Goal: Task Accomplishment & Management: Complete application form

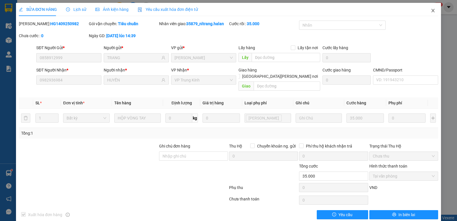
click at [426, 16] on span "Close" at bounding box center [433, 11] width 16 height 16
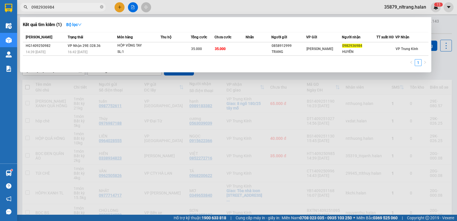
click at [79, 8] on input "0982936984" at bounding box center [64, 7] width 67 height 6
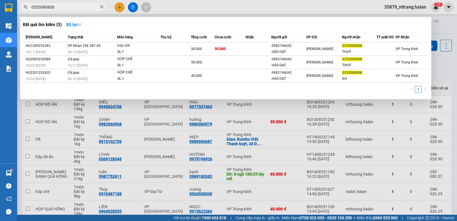
click at [79, 8] on input "0355080808" at bounding box center [64, 7] width 67 height 6
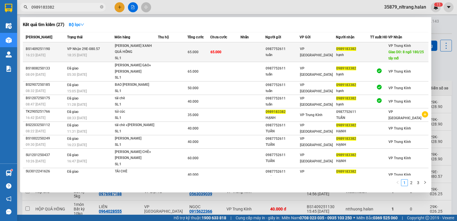
type input "0989183382"
click at [184, 53] on td at bounding box center [172, 52] width 29 height 20
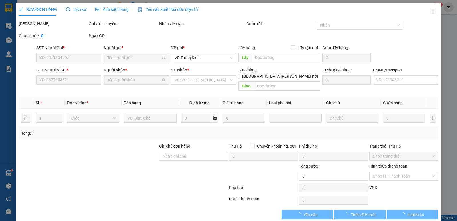
type input "0987752611"
type input "tuấn"
type input "0989183382"
type input "hạnh"
type input "8 ngõ 180/25 tây mỗ"
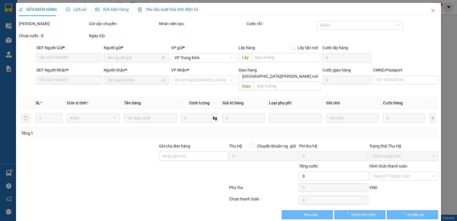
type input "65.000"
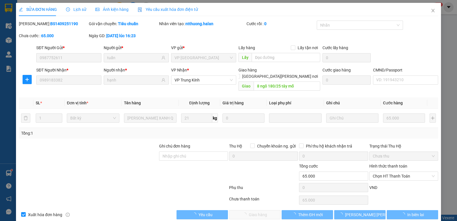
scroll to position [3, 0]
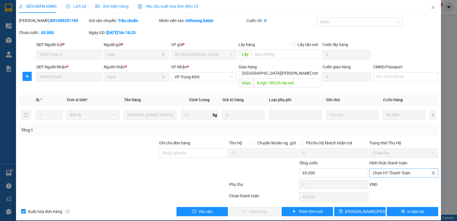
click at [377, 169] on span "Chọn HT Thanh Toán" at bounding box center [404, 173] width 62 height 9
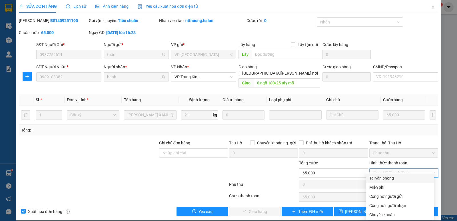
click at [379, 175] on div "Tại văn phòng" at bounding box center [400, 178] width 68 height 9
type input "0"
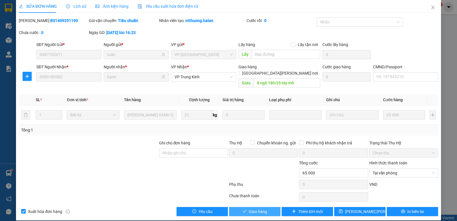
click at [258, 208] on span "Giao hàng" at bounding box center [258, 211] width 18 height 6
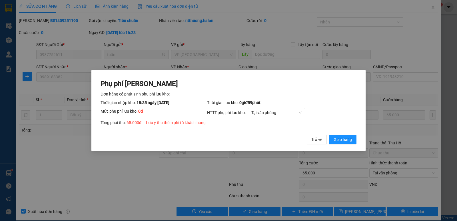
click at [329, 135] on button "Giao hàng" at bounding box center [342, 139] width 27 height 9
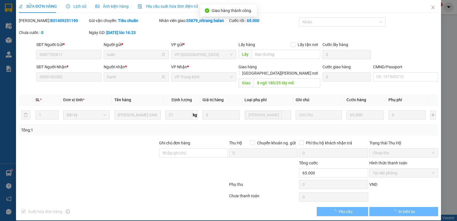
scroll to position [0, 0]
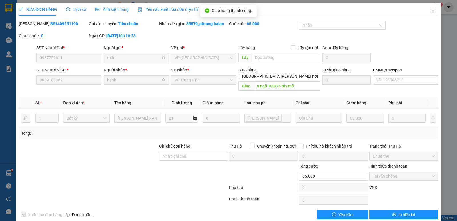
click at [432, 13] on span "Close" at bounding box center [433, 11] width 16 height 16
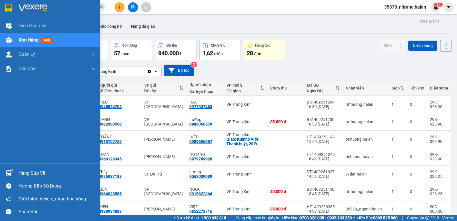
drag, startPoint x: 51, startPoint y: 137, endPoint x: 45, endPoint y: 148, distance: 13.0
click at [51, 137] on div "Điều [PERSON_NAME] xe Kho hàng mới [PERSON_NAME] [PERSON_NAME] [PERSON_NAME] lý…" at bounding box center [50, 91] width 100 height 145
click at [33, 178] on div "Hàng sắp về" at bounding box center [50, 173] width 100 height 13
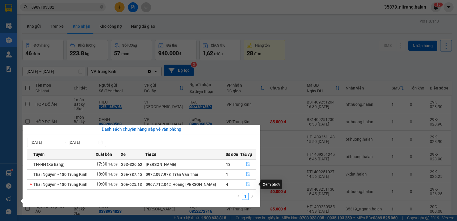
click at [248, 184] on icon "file-done" at bounding box center [248, 184] width 4 height 4
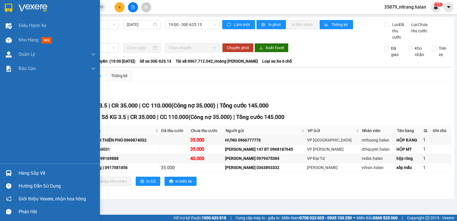
click at [21, 176] on div "Hàng sắp về" at bounding box center [57, 173] width 77 height 9
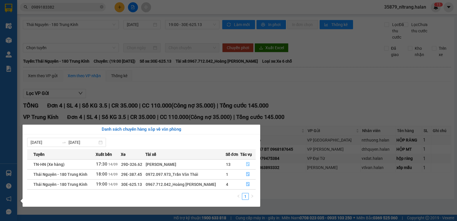
click at [248, 160] on button "button" at bounding box center [248, 164] width 15 height 9
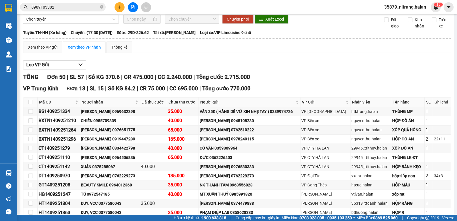
scroll to position [57, 0]
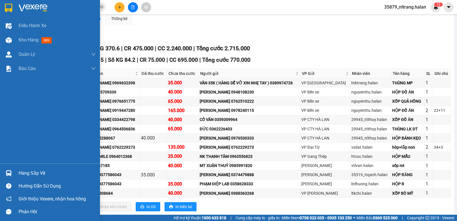
click at [16, 175] on div "Hàng sắp về" at bounding box center [50, 173] width 100 height 13
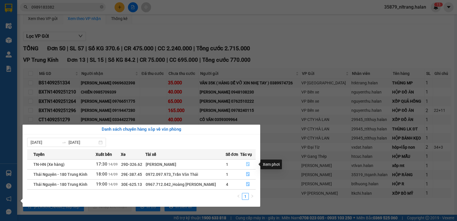
click at [244, 166] on button "button" at bounding box center [248, 164] width 15 height 9
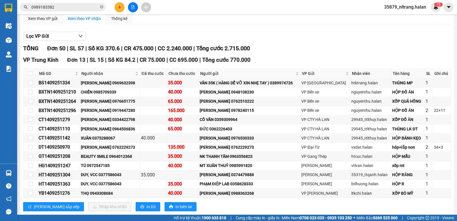
scroll to position [0, 0]
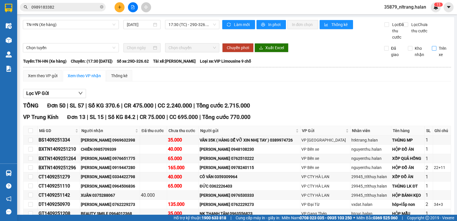
click at [437, 56] on span "Trên xe" at bounding box center [444, 51] width 15 height 13
click at [435, 51] on input "Trên xe" at bounding box center [434, 48] width 5 height 5
checkbox input "true"
click at [236, 27] on span "Làm mới" at bounding box center [242, 24] width 17 height 6
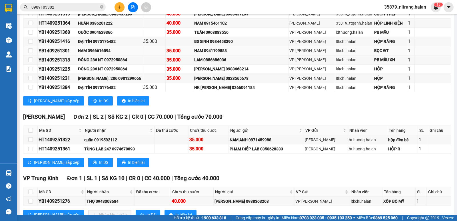
scroll to position [272, 0]
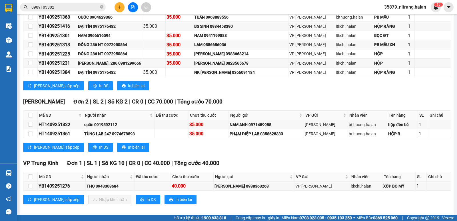
click at [119, 10] on button at bounding box center [120, 7] width 10 height 10
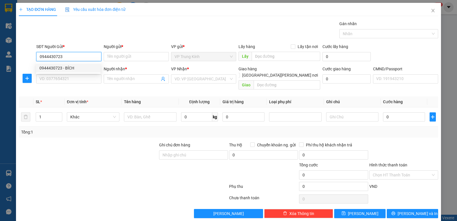
type input "0944430723"
drag, startPoint x: 71, startPoint y: 62, endPoint x: 77, endPoint y: 66, distance: 7.5
click at [71, 62] on div "SĐT Người Gửi * 0944430723" at bounding box center [68, 53] width 65 height 20
click at [77, 69] on div "SĐT Người Nhận *" at bounding box center [68, 69] width 65 height 6
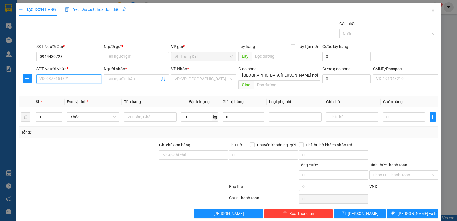
click at [77, 74] on input "SĐT Người Nhận *" at bounding box center [68, 78] width 65 height 9
click at [75, 57] on input "0944430723" at bounding box center [68, 56] width 65 height 9
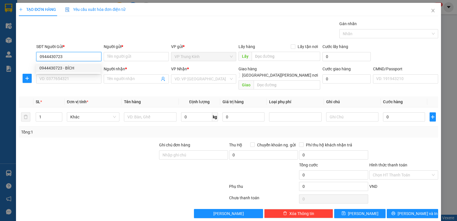
click at [76, 65] on div "0944430723 - BÍCH" at bounding box center [68, 67] width 65 height 9
type input "BÍCH"
click at [74, 78] on input "SĐT Người Nhận *" at bounding box center [68, 78] width 65 height 9
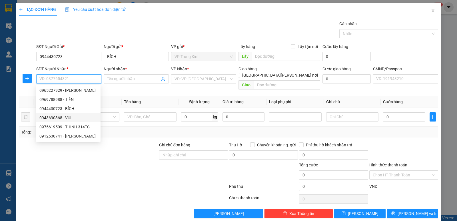
click at [77, 119] on div "0943690368 - VUI" at bounding box center [68, 118] width 58 height 6
type input "0943690368"
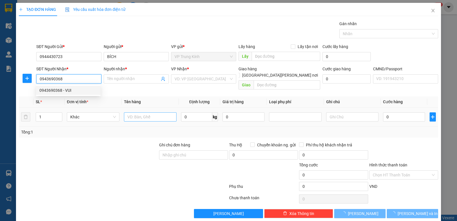
type input "VUI"
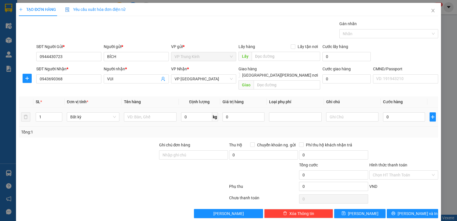
click at [155, 115] on div at bounding box center [150, 116] width 53 height 11
click at [155, 113] on input "text" at bounding box center [150, 116] width 53 height 9
type input "PB"
click at [196, 112] on input "0" at bounding box center [196, 116] width 31 height 9
type input "1"
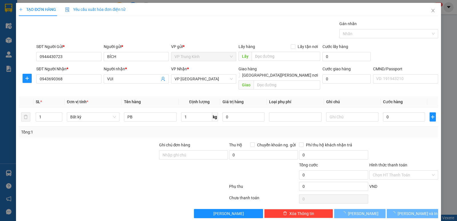
click at [196, 127] on div "Tổng: 1" at bounding box center [229, 132] width 420 height 11
type input "35.000"
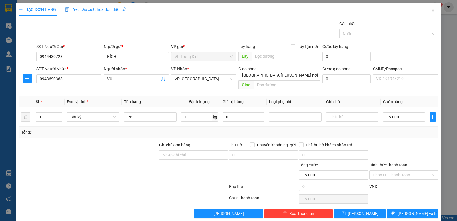
scroll to position [2, 0]
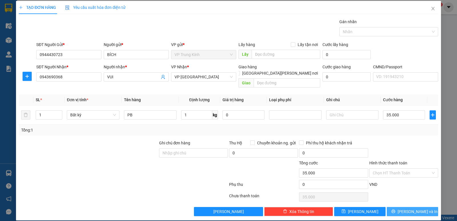
click at [409, 208] on span "[PERSON_NAME] và In" at bounding box center [418, 211] width 40 height 6
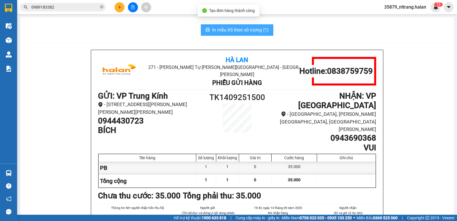
click at [226, 28] on span "In mẫu A5 theo số lượng (1)" at bounding box center [240, 29] width 57 height 7
click at [235, 31] on span "In mẫu A5 theo số lượng (1)" at bounding box center [240, 29] width 57 height 7
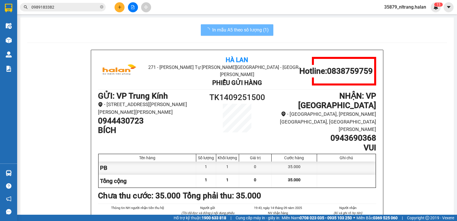
click at [84, 7] on input "0989183382" at bounding box center [64, 7] width 67 height 6
drag, startPoint x: 256, startPoint y: 79, endPoint x: 84, endPoint y: 6, distance: 186.5
drag, startPoint x: 84, startPoint y: 6, endPoint x: 47, endPoint y: 8, distance: 37.2
click at [47, 8] on input "0989183382" at bounding box center [64, 7] width 67 height 6
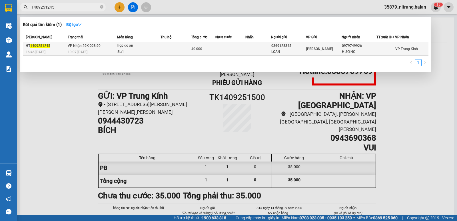
type input "1409251245"
click at [137, 52] on div "SL: 1" at bounding box center [139, 52] width 43 height 6
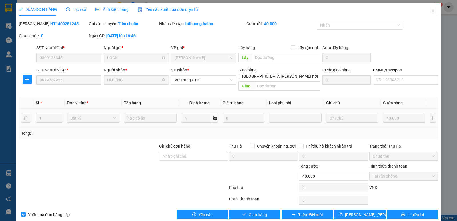
type input "0369128345"
type input "LOAN"
type input "0979749926"
type input "HƯỜNG"
type input "40.000"
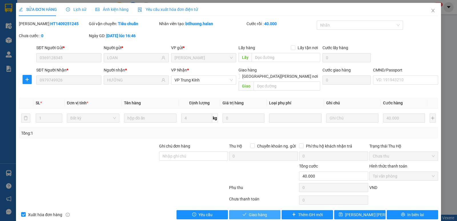
click at [240, 210] on button "Giao hàng" at bounding box center [254, 214] width 51 height 9
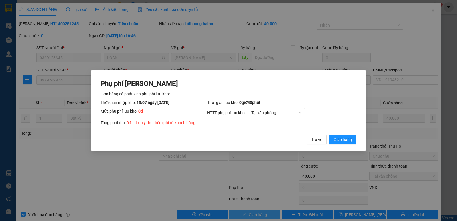
click at [329, 135] on button "Giao hàng" at bounding box center [342, 139] width 27 height 9
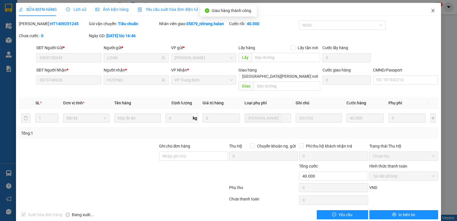
click at [431, 11] on icon "close" at bounding box center [433, 10] width 5 height 5
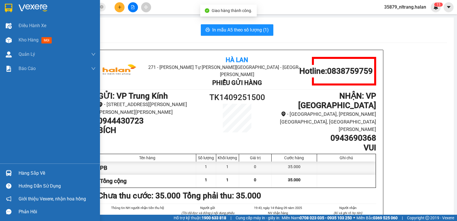
click at [22, 172] on div "Hàng sắp về" at bounding box center [57, 173] width 77 height 9
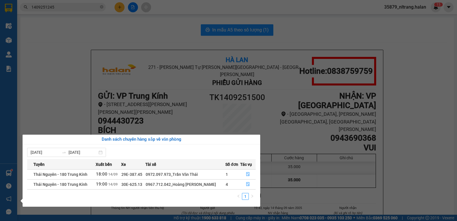
click at [70, 186] on span "Thái Nguyên - 180 Trung Kính" at bounding box center [60, 184] width 54 height 5
click at [249, 172] on icon "file-done" at bounding box center [247, 174] width 3 height 4
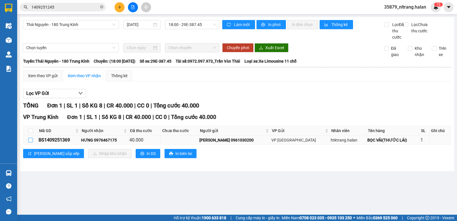
click at [29, 142] on input "checkbox" at bounding box center [30, 140] width 5 height 5
checkbox input "true"
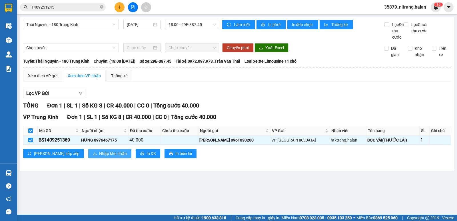
click at [99, 157] on span "Nhập kho nhận" at bounding box center [113, 153] width 28 height 6
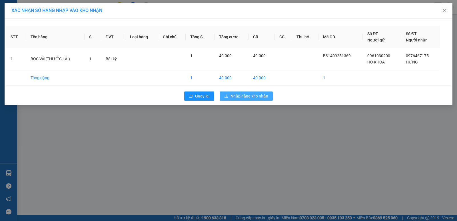
click at [251, 96] on span "Nhập hàng kho nhận" at bounding box center [250, 96] width 38 height 6
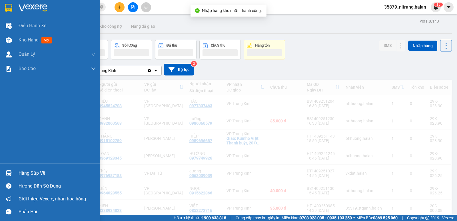
click at [14, 171] on div "Hàng sắp về" at bounding box center [50, 173] width 100 height 13
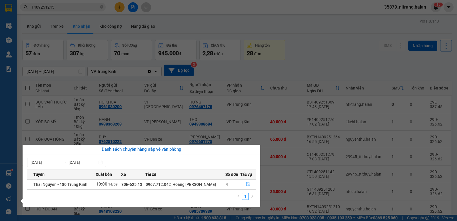
click at [121, 115] on section "Kết quả [PERSON_NAME] ( 1 ) Bộ lọc Mã ĐH Trạng thái Món hàng Thu hộ Tổng [PERSO…" at bounding box center [228, 110] width 457 height 221
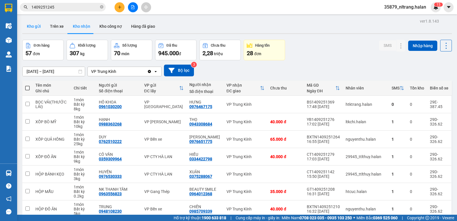
click at [32, 27] on button "Kho gửi" at bounding box center [33, 26] width 23 height 14
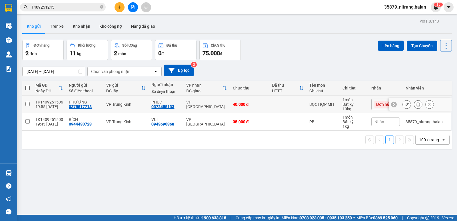
click at [405, 105] on icon at bounding box center [407, 104] width 4 height 4
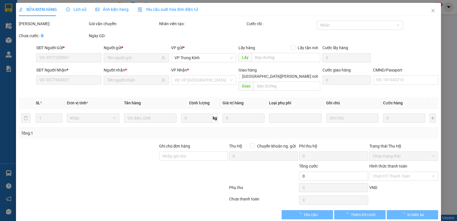
type input "0375817718"
type input "0372455133"
type input "40.000"
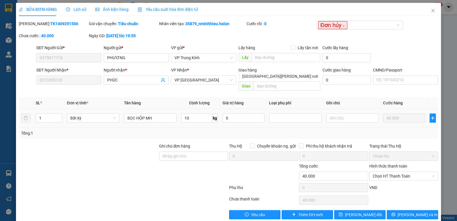
scroll to position [3, 0]
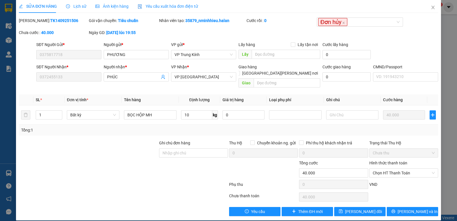
click at [249, 211] on div "SỬA ĐƠN HÀNG Lịch sử [PERSON_NAME] hàng Yêu cầu xuất [PERSON_NAME] điện tử Tota…" at bounding box center [228, 110] width 425 height 221
click at [248, 207] on button "Yêu cầu" at bounding box center [254, 211] width 51 height 9
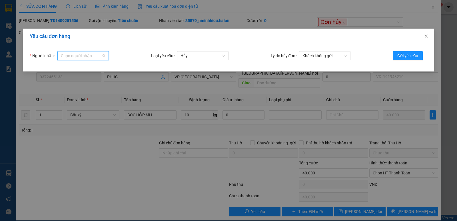
click at [92, 55] on input "Người nhận" at bounding box center [81, 55] width 41 height 9
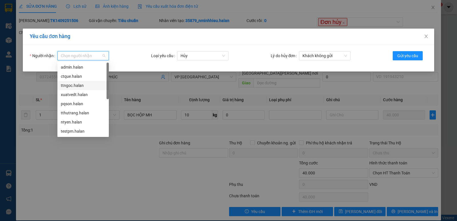
scroll to position [46, 0]
click at [88, 69] on div "tthutrang.halan" at bounding box center [83, 67] width 45 height 6
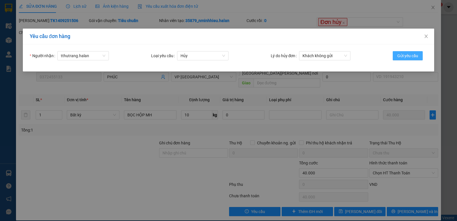
click at [397, 55] on button "Gửi yêu cầu" at bounding box center [408, 55] width 30 height 9
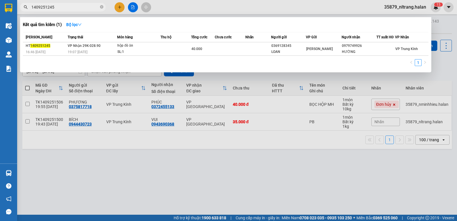
click at [79, 7] on input "1409251245" at bounding box center [64, 7] width 67 height 6
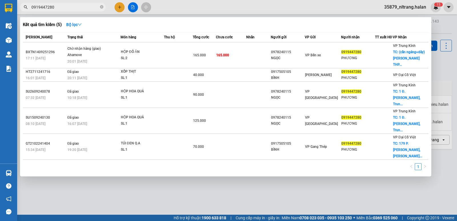
type input "0919447280"
click at [101, 8] on icon "close-circle" at bounding box center [101, 6] width 3 height 3
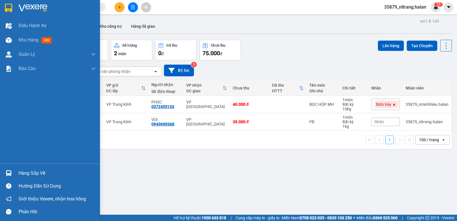
click at [12, 172] on div at bounding box center [9, 173] width 10 height 10
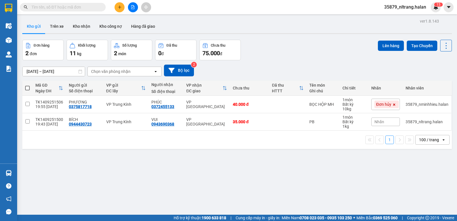
click at [150, 134] on section "Kết quả [PERSON_NAME] ( 5 ) Bộ lọc Mã ĐH Trạng thái Món hàng Thu hộ Tổng [PERSO…" at bounding box center [228, 110] width 457 height 221
click at [82, 8] on input "text" at bounding box center [64, 7] width 67 height 6
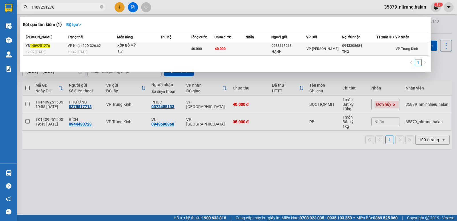
type input "1409251276"
click at [294, 49] on div "HẠNH" at bounding box center [289, 52] width 34 height 6
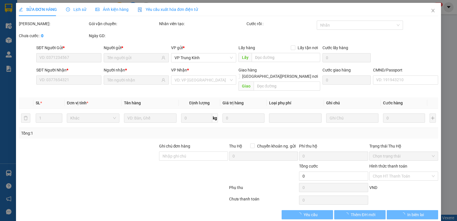
type input "0988363268"
type input "HẠNH"
type input "0943308684"
type input "THỌ"
type input "40.000"
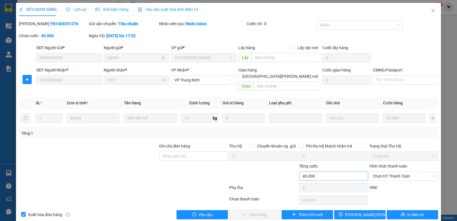
scroll to position [3, 0]
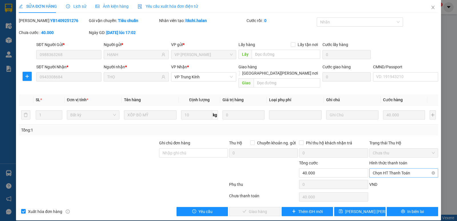
click at [398, 169] on span "Chọn HT Thanh Toán" at bounding box center [404, 173] width 62 height 9
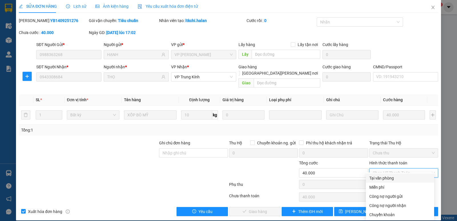
click at [385, 178] on div "Tại văn phòng" at bounding box center [400, 178] width 61 height 6
type input "0"
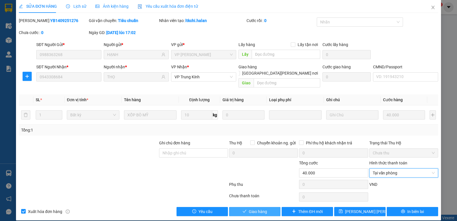
click at [245, 207] on button "Giao hàng" at bounding box center [254, 211] width 51 height 9
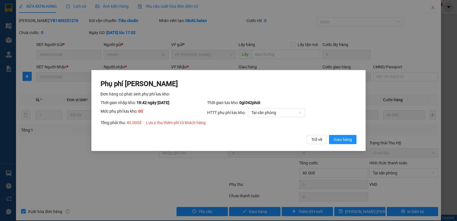
click at [329, 135] on button "Giao hàng" at bounding box center [342, 139] width 27 height 9
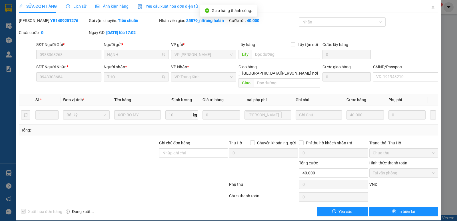
scroll to position [0, 0]
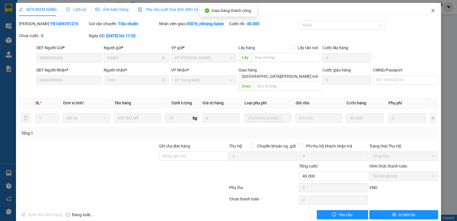
click at [429, 14] on span "Close" at bounding box center [433, 11] width 16 height 16
